Goal: Task Accomplishment & Management: Use online tool/utility

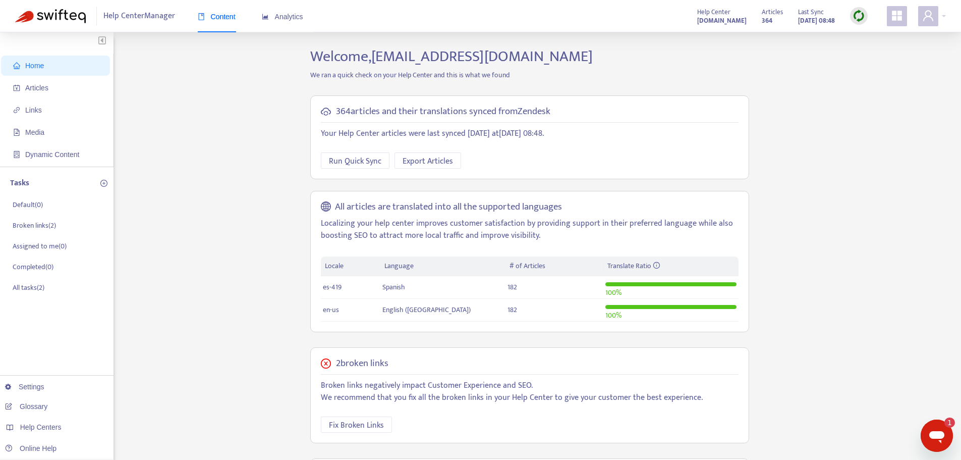
click at [866, 19] on div at bounding box center [859, 16] width 18 height 18
click at [877, 34] on link "Quick Sync" at bounding box center [879, 37] width 43 height 12
click at [78, 91] on span "Articles" at bounding box center [57, 88] width 89 height 20
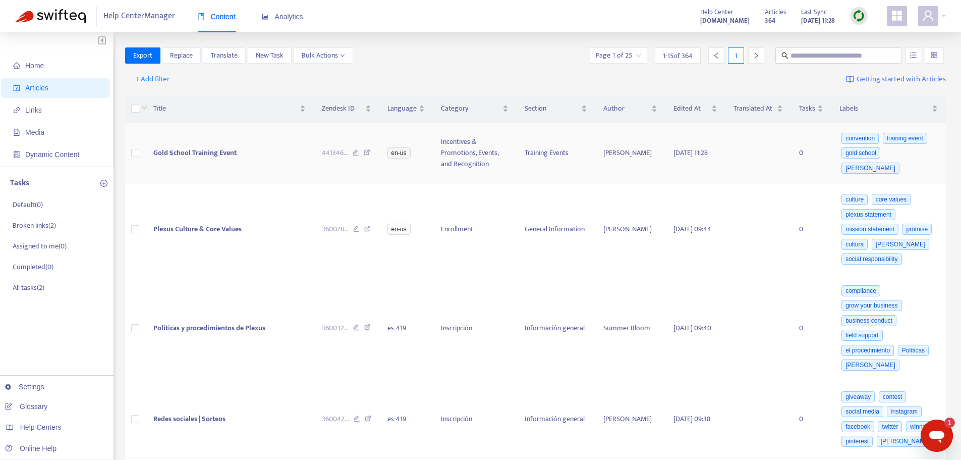
click at [130, 144] on td at bounding box center [135, 154] width 20 height 62
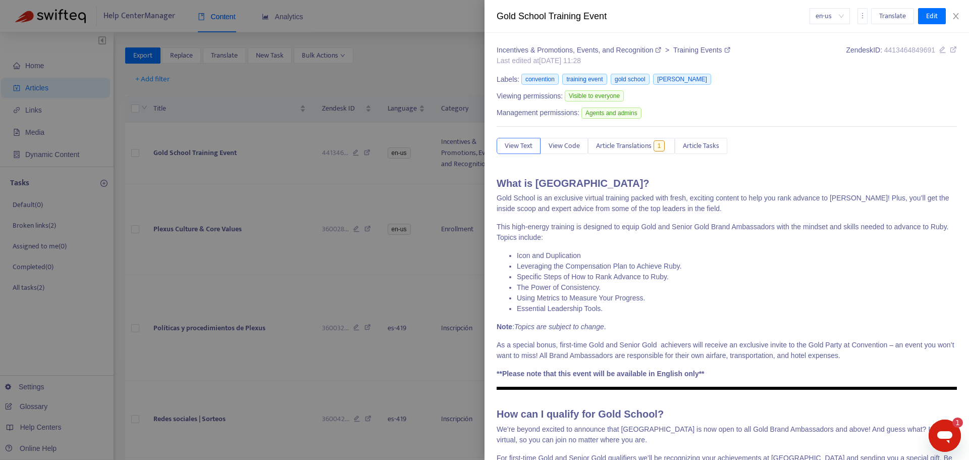
click at [132, 145] on div at bounding box center [484, 230] width 969 height 460
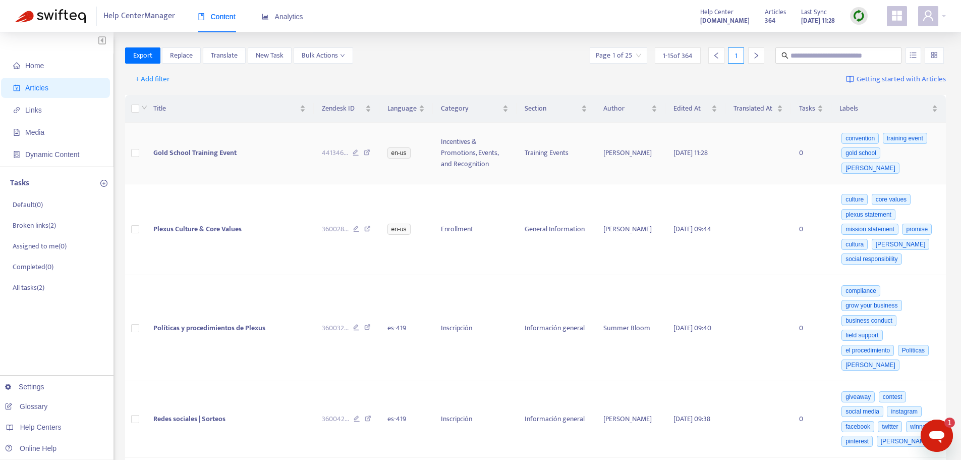
click at [143, 147] on td at bounding box center [135, 154] width 20 height 62
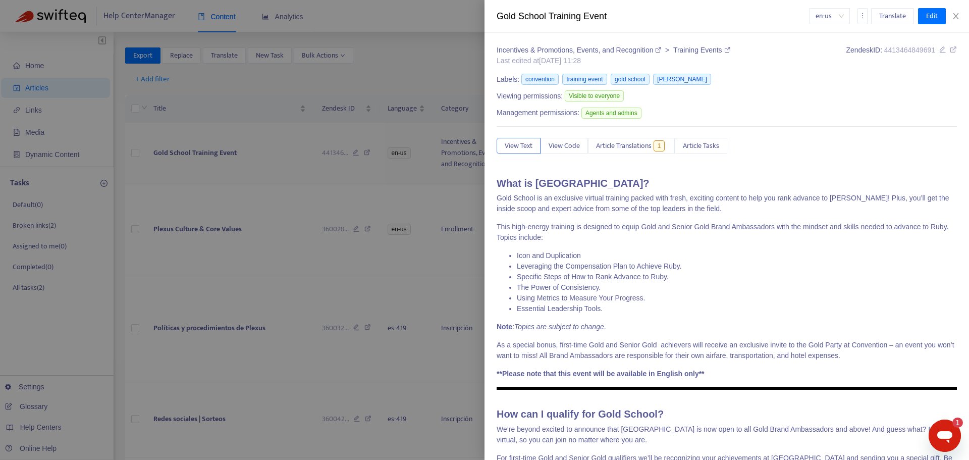
click at [143, 147] on div at bounding box center [484, 230] width 969 height 460
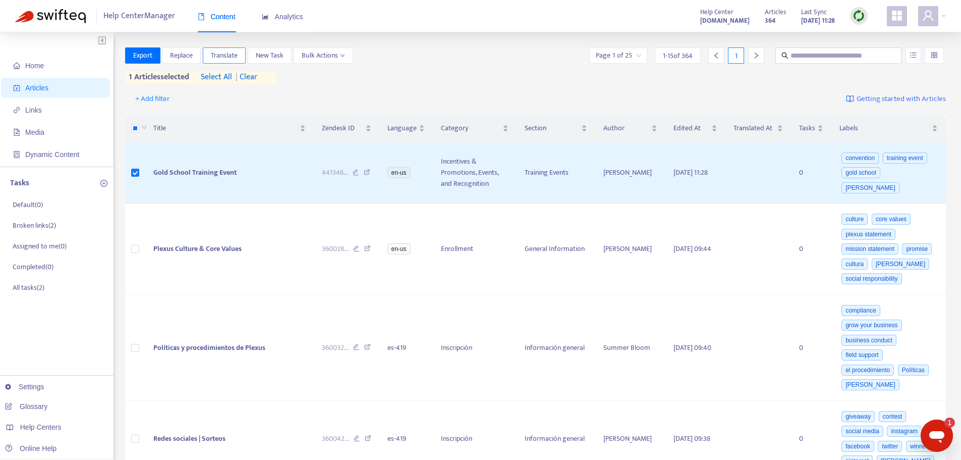
click at [219, 55] on span "Translate" at bounding box center [224, 55] width 27 height 11
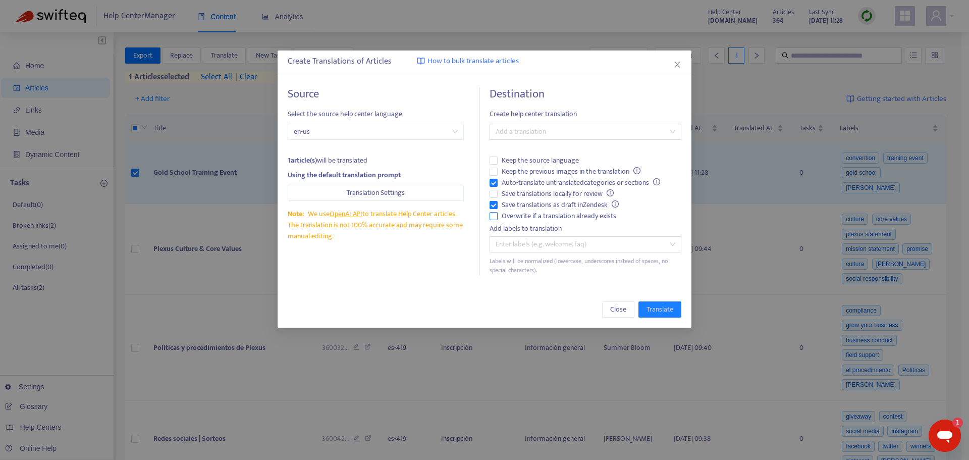
click at [517, 216] on span "Overwrite if a translation already exists" at bounding box center [558, 215] width 123 height 11
click at [518, 179] on span "Auto-translate untranslated categories or sections" at bounding box center [580, 182] width 166 height 11
click at [541, 135] on div at bounding box center [580, 132] width 177 height 12
click at [543, 166] on div "Spanish ( es-419 )" at bounding box center [585, 167] width 176 height 11
click at [662, 310] on span "Translate" at bounding box center [659, 309] width 27 height 11
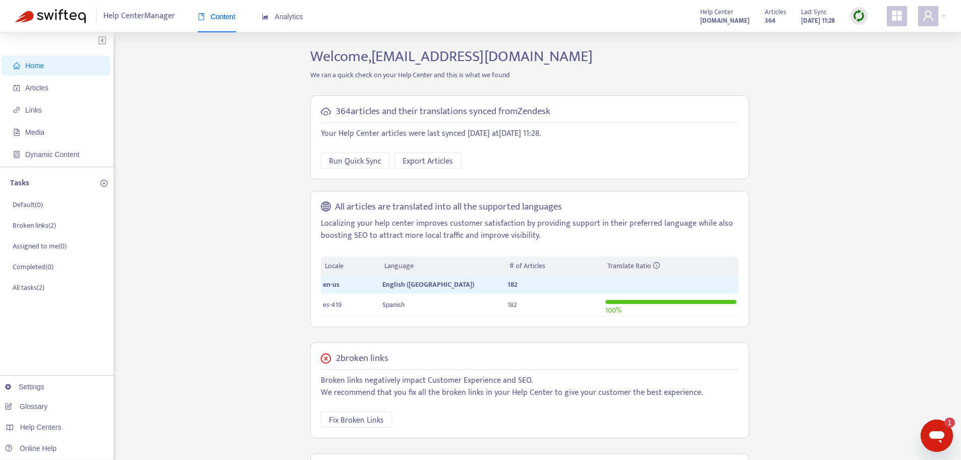
click at [863, 17] on img at bounding box center [859, 16] width 13 height 13
click at [877, 35] on link "Quick Sync" at bounding box center [879, 37] width 43 height 12
click at [58, 82] on span "Articles" at bounding box center [57, 88] width 89 height 20
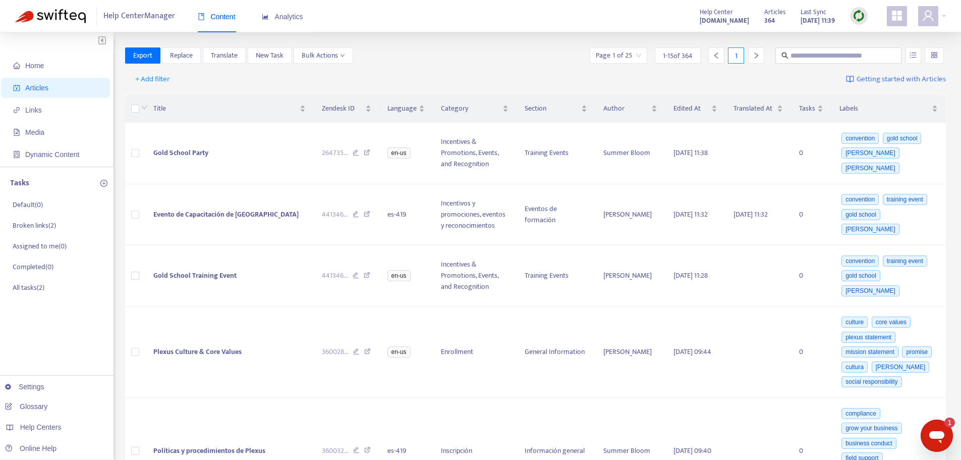
click at [864, 17] on img at bounding box center [859, 16] width 13 height 13
click at [873, 37] on link "Quick Sync" at bounding box center [879, 37] width 43 height 12
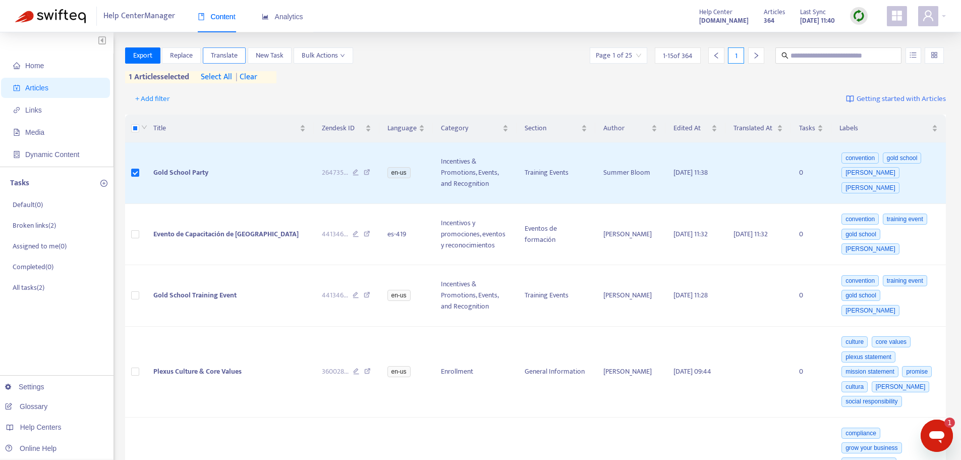
click at [225, 50] on span "Translate" at bounding box center [224, 55] width 27 height 11
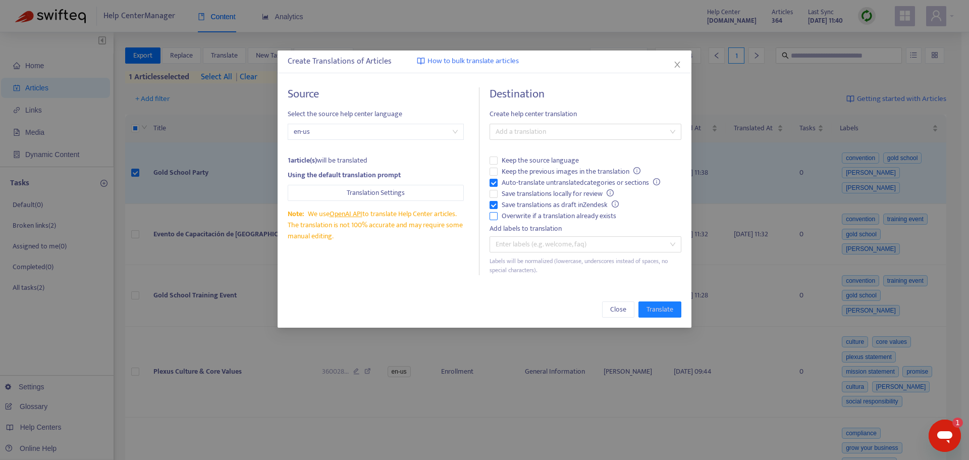
click at [536, 218] on span "Overwrite if a translation already exists" at bounding box center [558, 215] width 123 height 11
drag, startPoint x: 530, startPoint y: 182, endPoint x: 547, endPoint y: 144, distance: 42.0
click at [530, 182] on span "Auto-translate untranslated categories or sections" at bounding box center [580, 182] width 166 height 11
click at [561, 137] on div at bounding box center [580, 132] width 177 height 12
click at [562, 160] on div "Spanish ( es-419 )" at bounding box center [585, 168] width 188 height 16
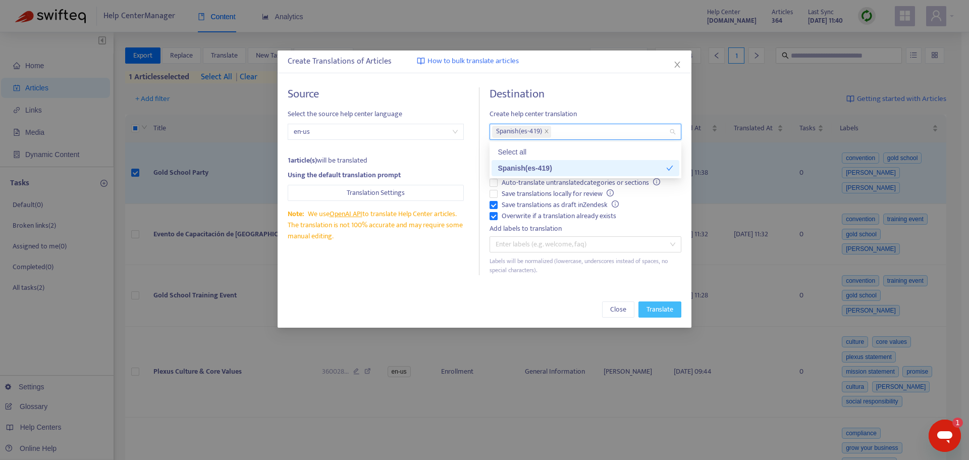
click at [668, 310] on span "Translate" at bounding box center [659, 309] width 27 height 11
